Goal: Task Accomplishment & Management: Complete application form

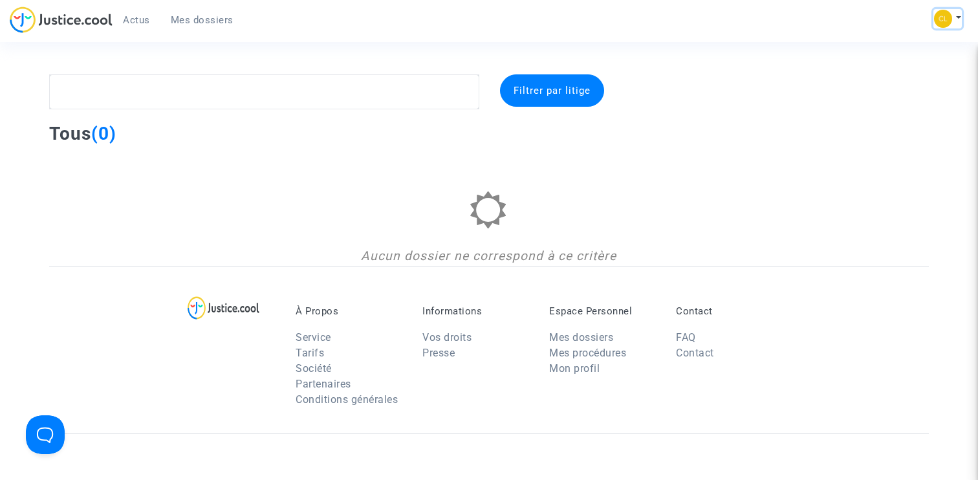
click at [943, 19] on img at bounding box center [943, 19] width 18 height 18
click at [753, 57] on section "Filtrer par litige Tous (0) Aucun dossier ne correspond à ce critère À Propos S…" at bounding box center [489, 373] width 978 height 746
click at [950, 16] on img at bounding box center [943, 19] width 18 height 18
click at [890, 63] on link "Paramètres" at bounding box center [910, 66] width 102 height 21
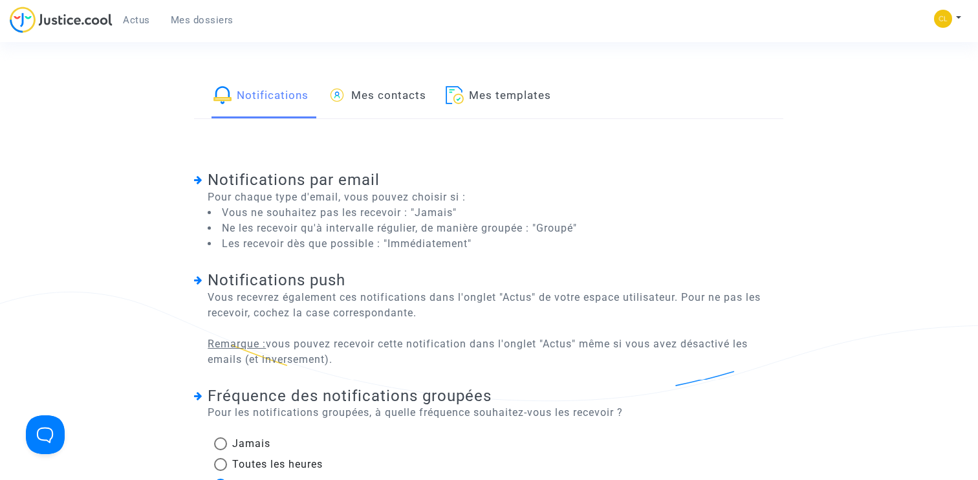
click at [407, 94] on link "Mes contacts" at bounding box center [377, 96] width 98 height 44
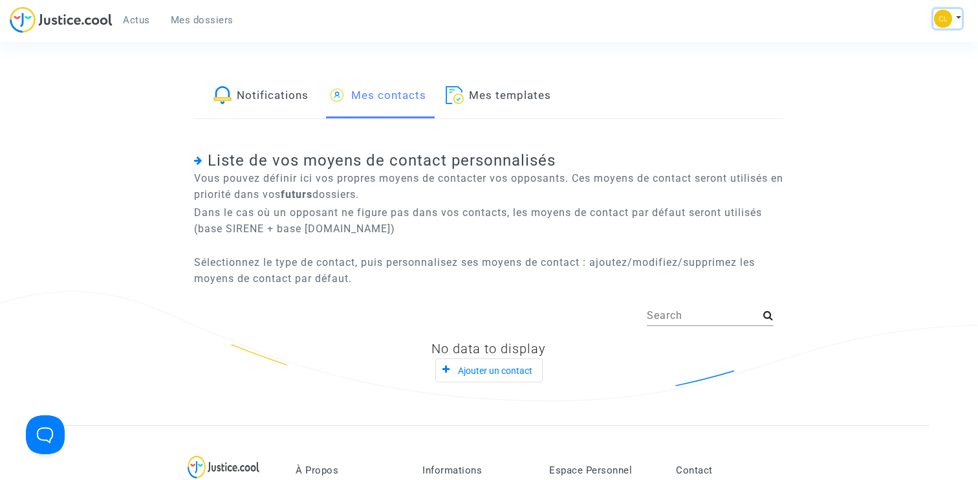
click at [945, 19] on img at bounding box center [943, 19] width 18 height 18
click at [919, 43] on link "Mon profil" at bounding box center [910, 46] width 102 height 21
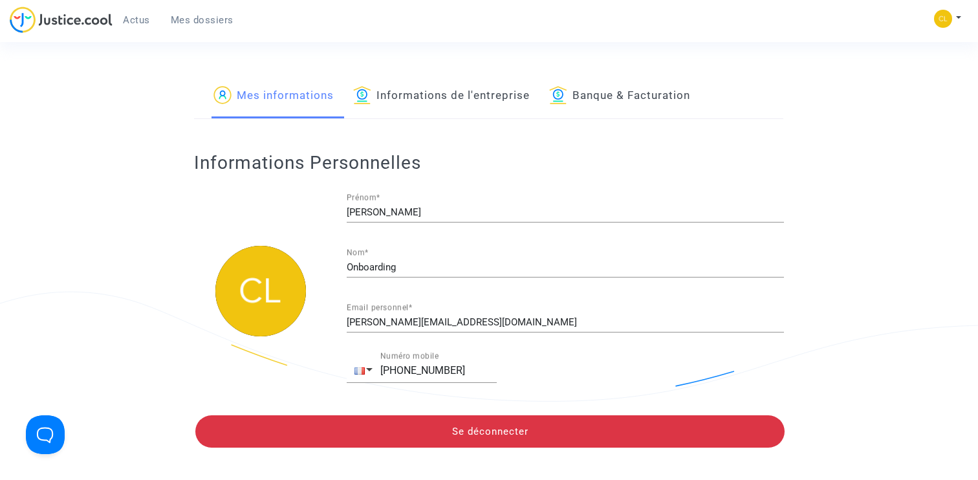
click at [477, 99] on link "Informations de l'entreprise" at bounding box center [441, 96] width 177 height 44
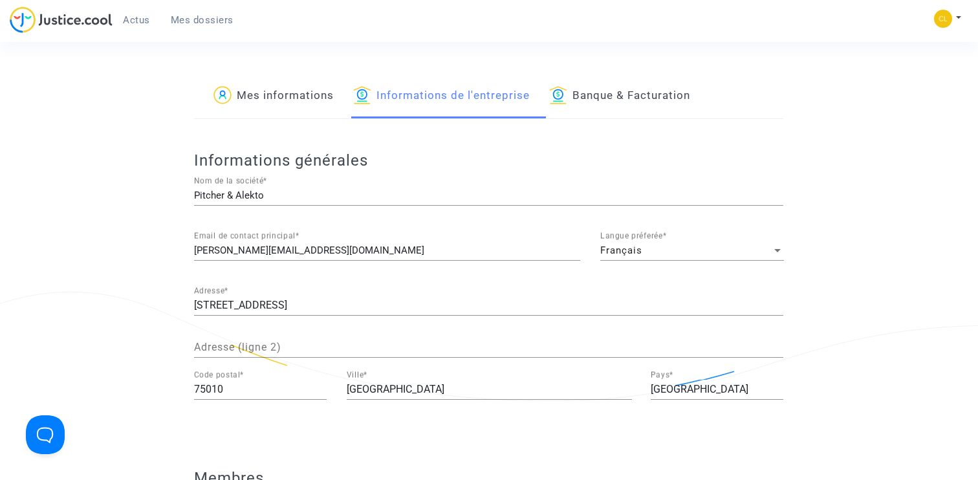
click at [214, 17] on span "Mes dossiers" at bounding box center [202, 20] width 63 height 12
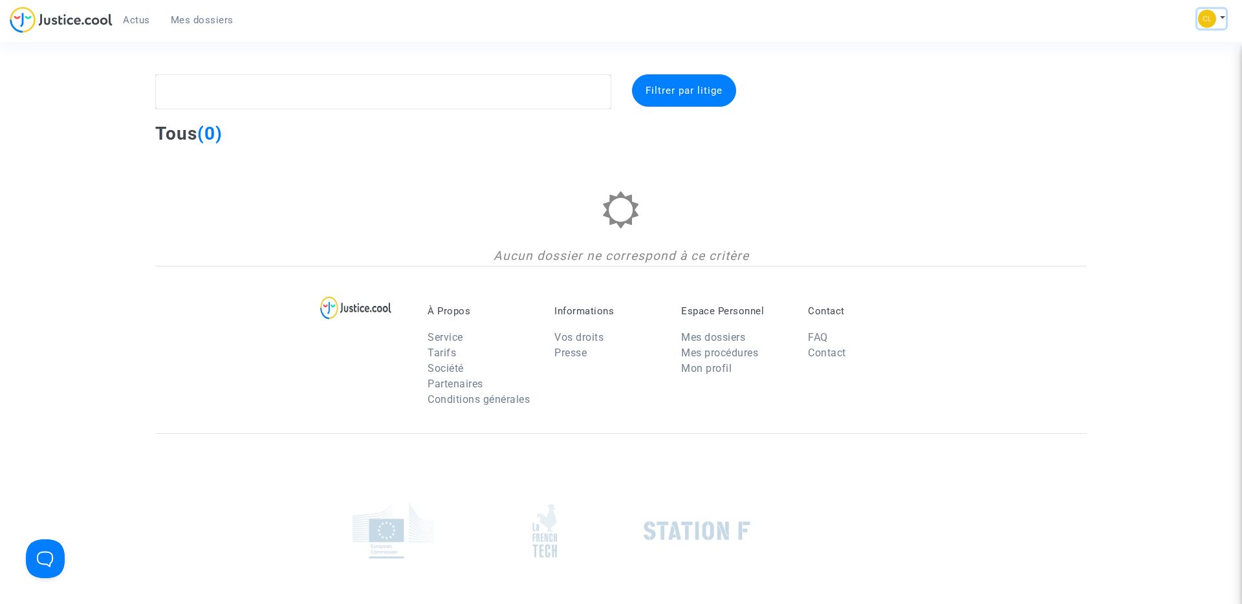
click at [977, 14] on button at bounding box center [1211, 18] width 28 height 19
click at [977, 80] on link "Déconnexion" at bounding box center [1174, 87] width 102 height 21
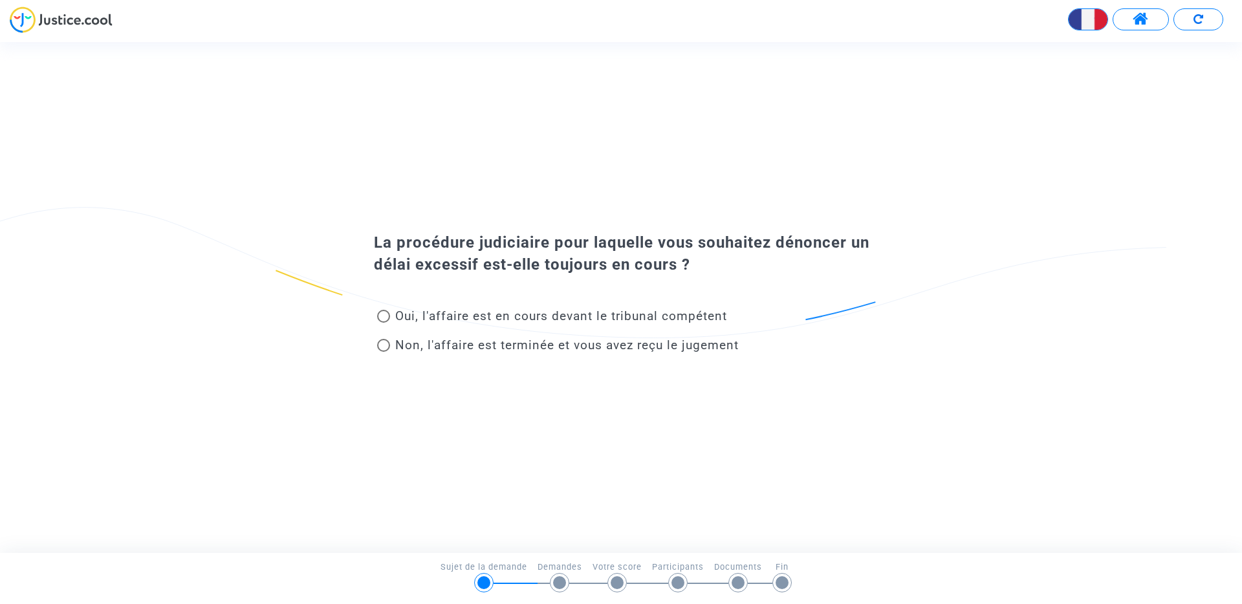
click at [430, 344] on span "Non, l'affaire est terminée et vous avez reçu le jugement" at bounding box center [566, 345] width 343 height 15
click at [383, 352] on input "Non, l'affaire est terminée et vous avez reçu le jugement" at bounding box center [383, 352] width 1 height 1
radio input "true"
